Goal: Task Accomplishment & Management: Use online tool/utility

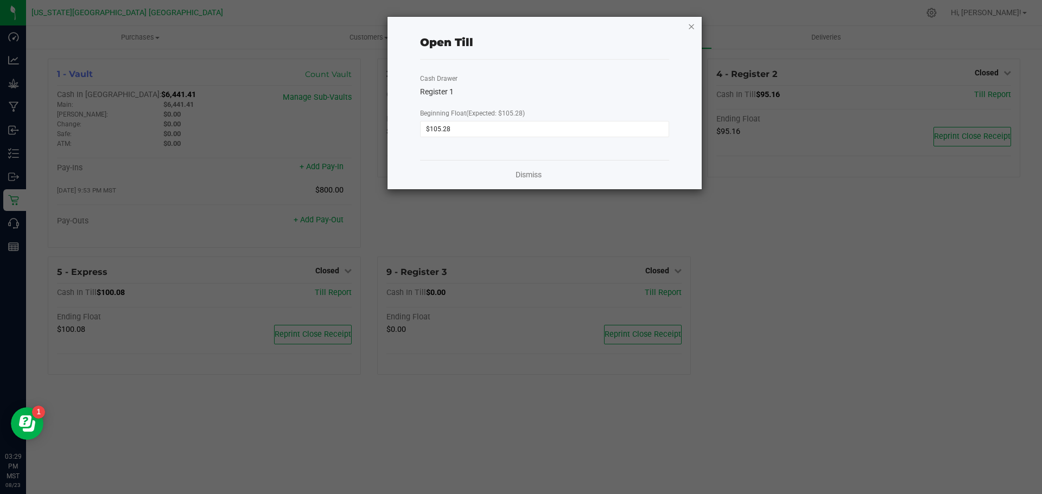
click at [689, 27] on icon "button" at bounding box center [692, 26] width 8 height 13
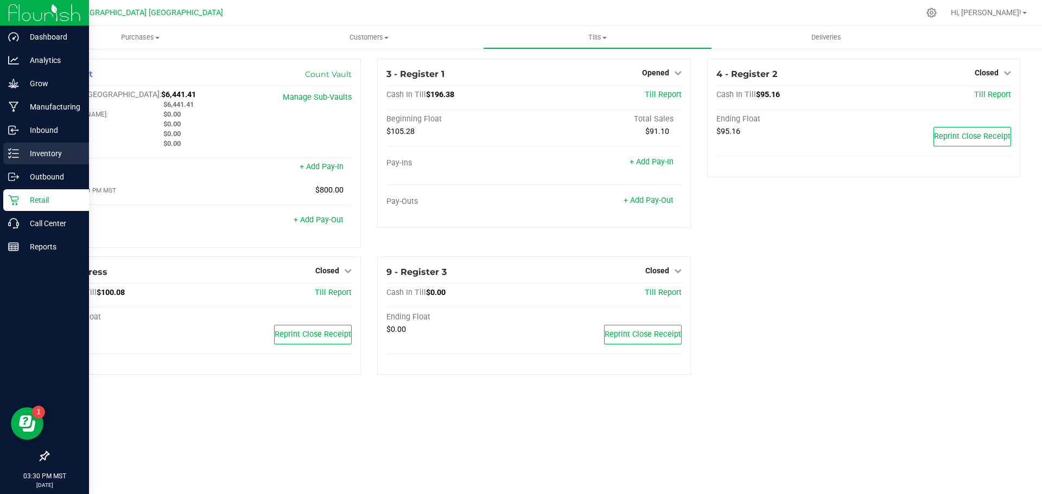
click at [27, 144] on div "Inventory" at bounding box center [46, 154] width 86 height 22
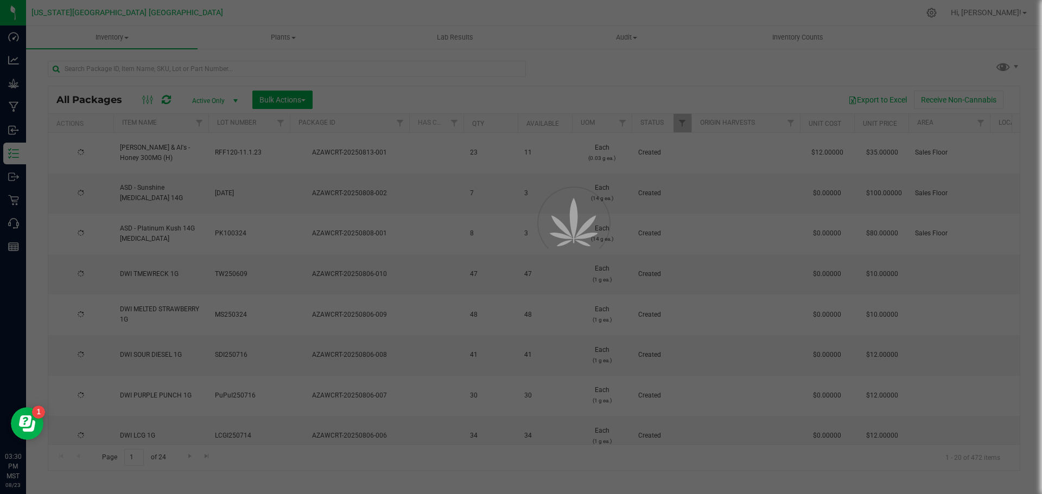
click at [147, 67] on div at bounding box center [521, 247] width 1042 height 494
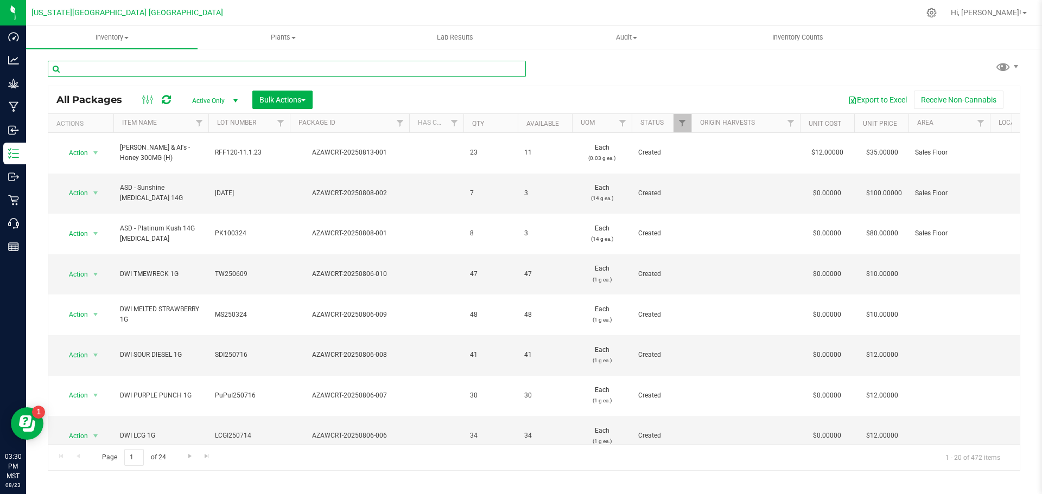
click at [147, 68] on input "text" at bounding box center [287, 69] width 478 height 16
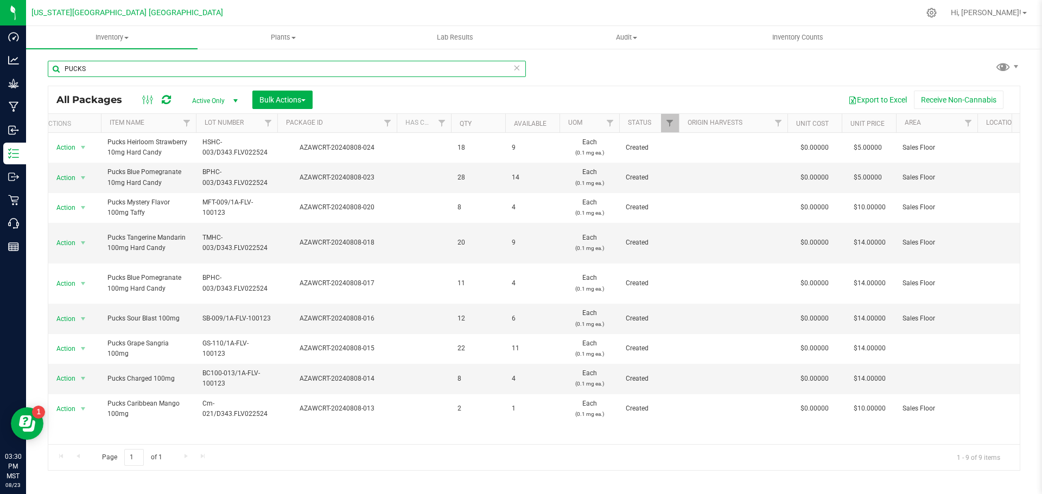
scroll to position [0, 9]
type input "P"
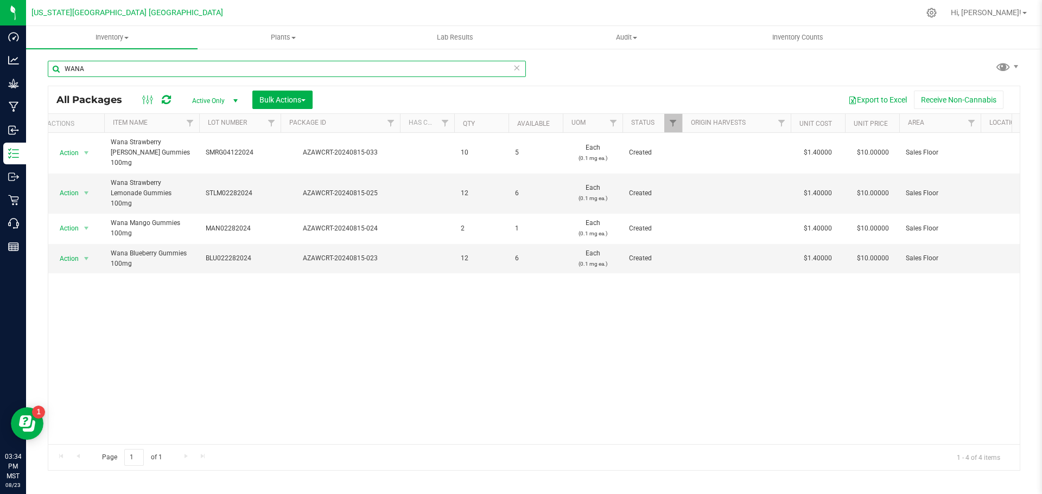
click at [259, 70] on input "WANA" at bounding box center [287, 69] width 478 height 16
type input "W"
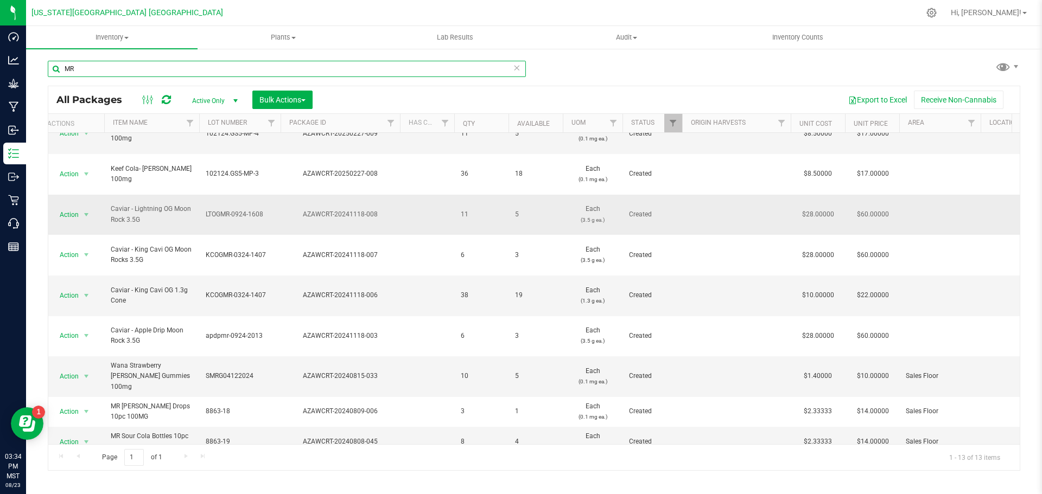
scroll to position [87, 9]
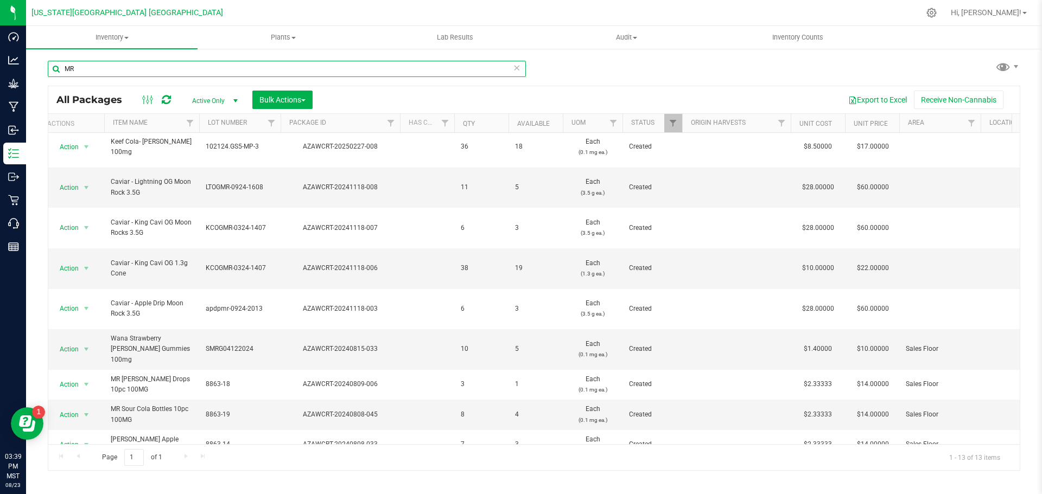
type input "M"
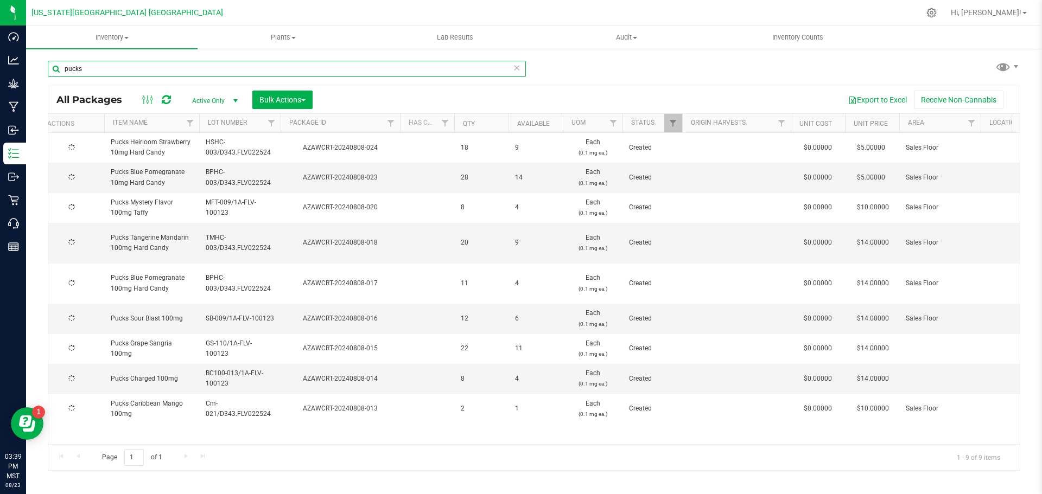
scroll to position [0, 9]
type input "p"
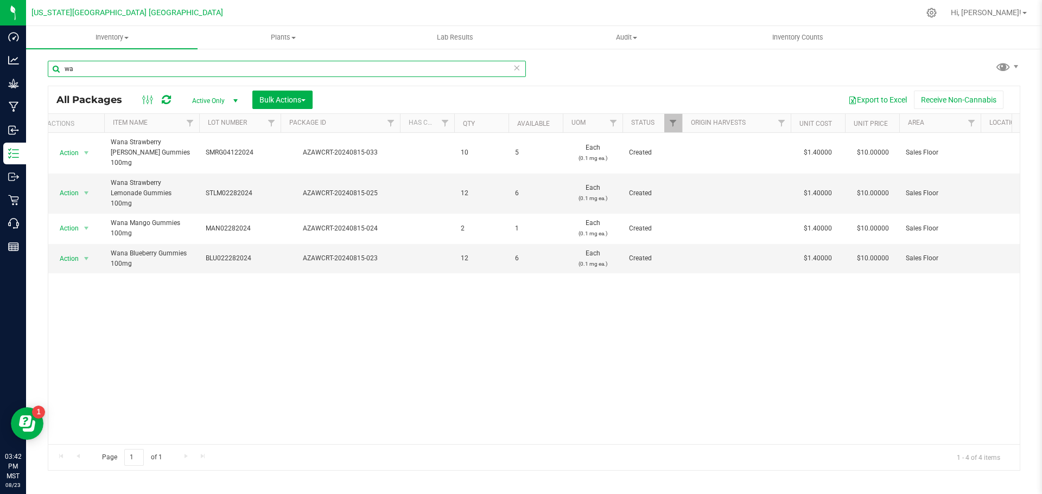
type input "w"
type input "pucks"
